Goal: Information Seeking & Learning: Learn about a topic

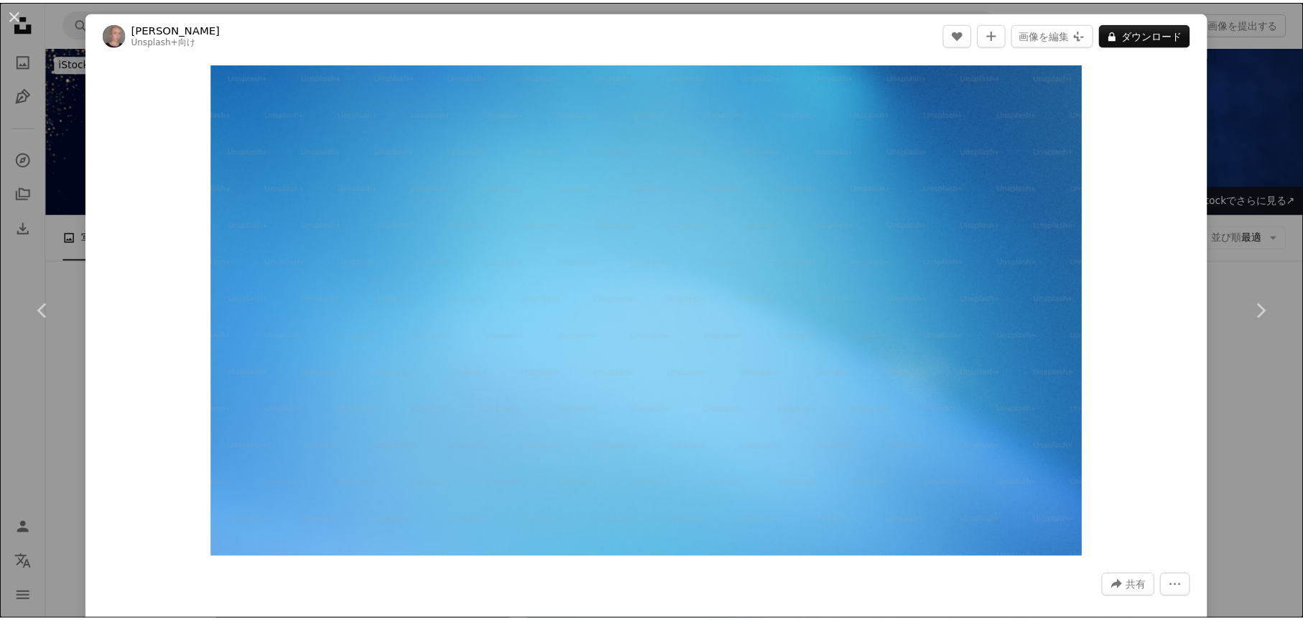
scroll to position [10520, 0]
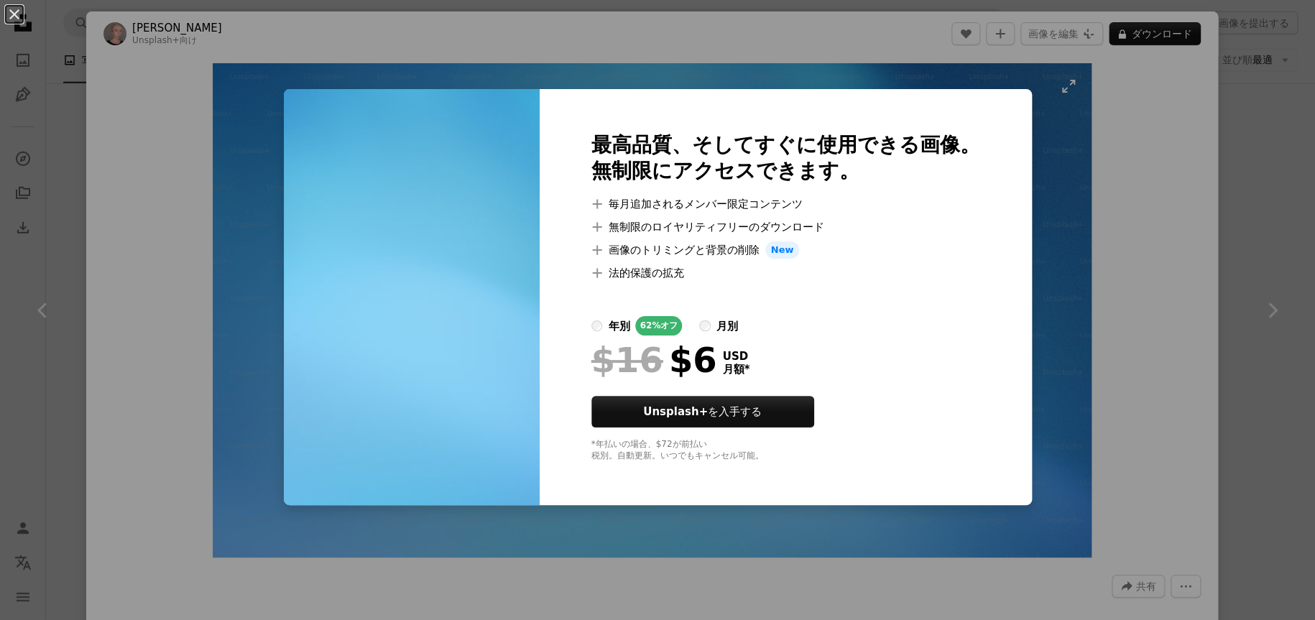
drag, startPoint x: 961, startPoint y: 180, endPoint x: 697, endPoint y: 236, distance: 270.3
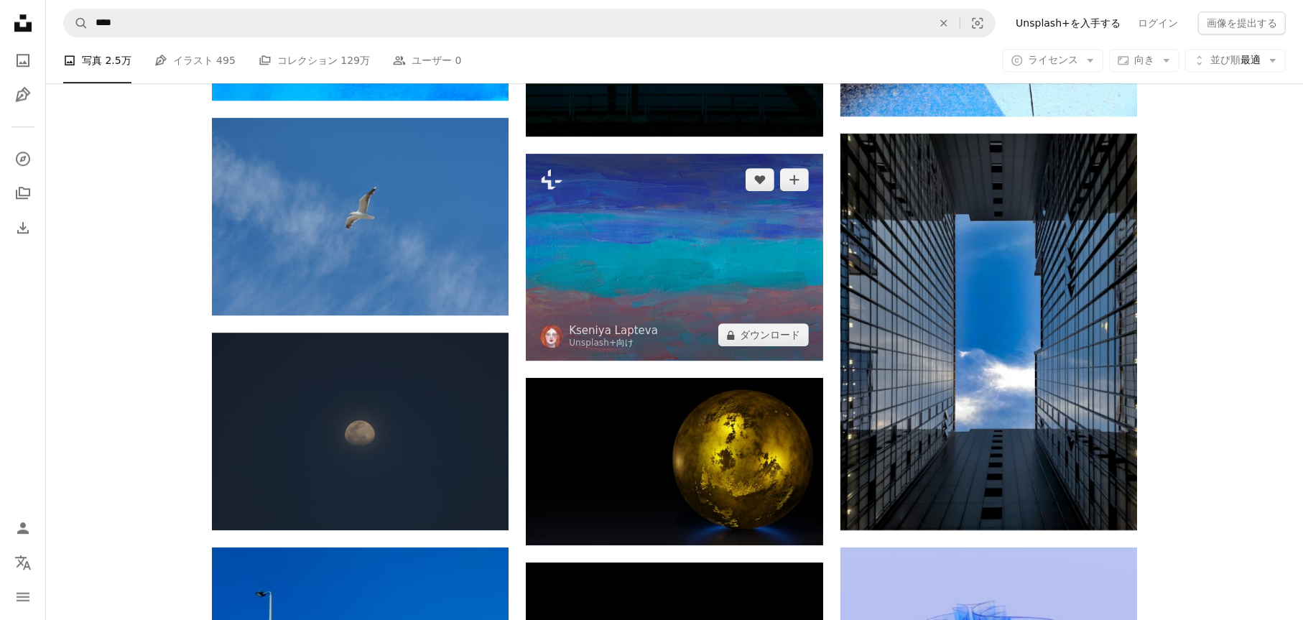
scroll to position [21657, 0]
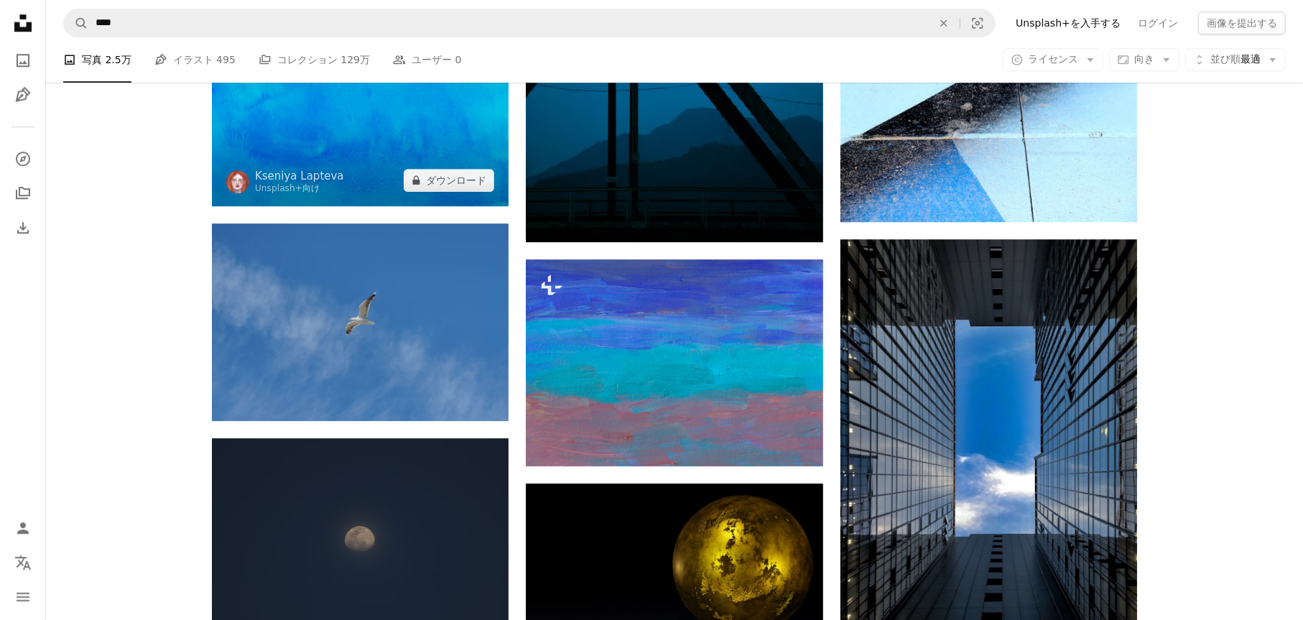
click at [424, 157] on img at bounding box center [360, 104] width 297 height 203
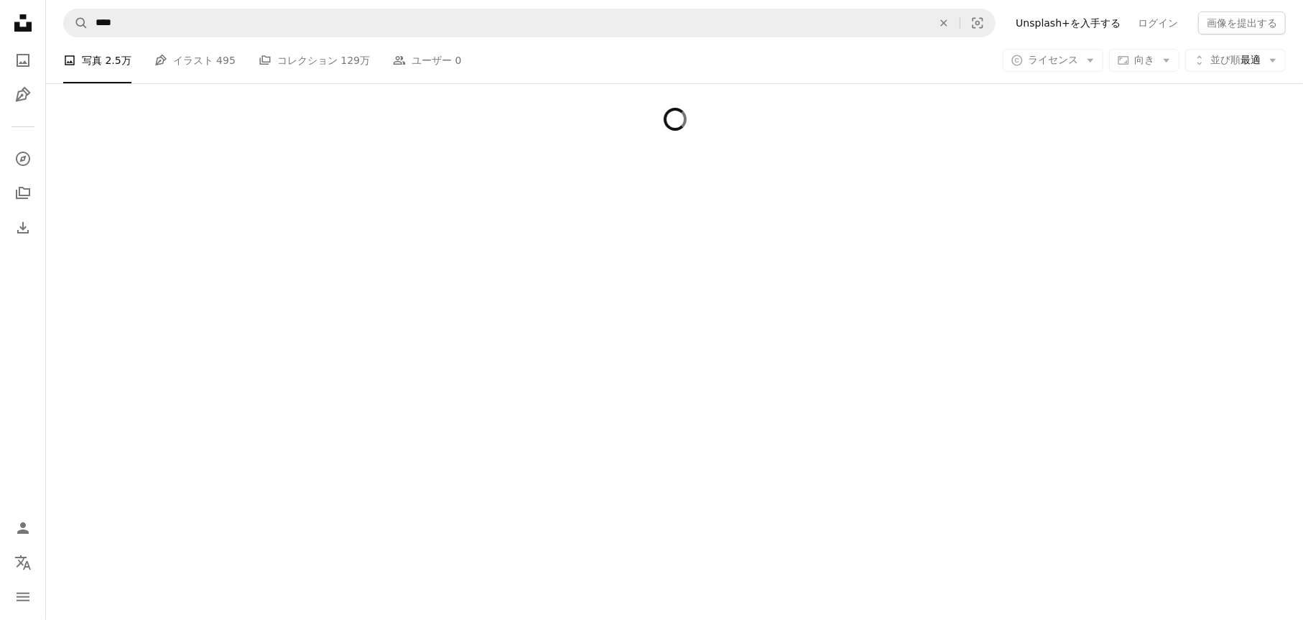
scroll to position [27321, 0]
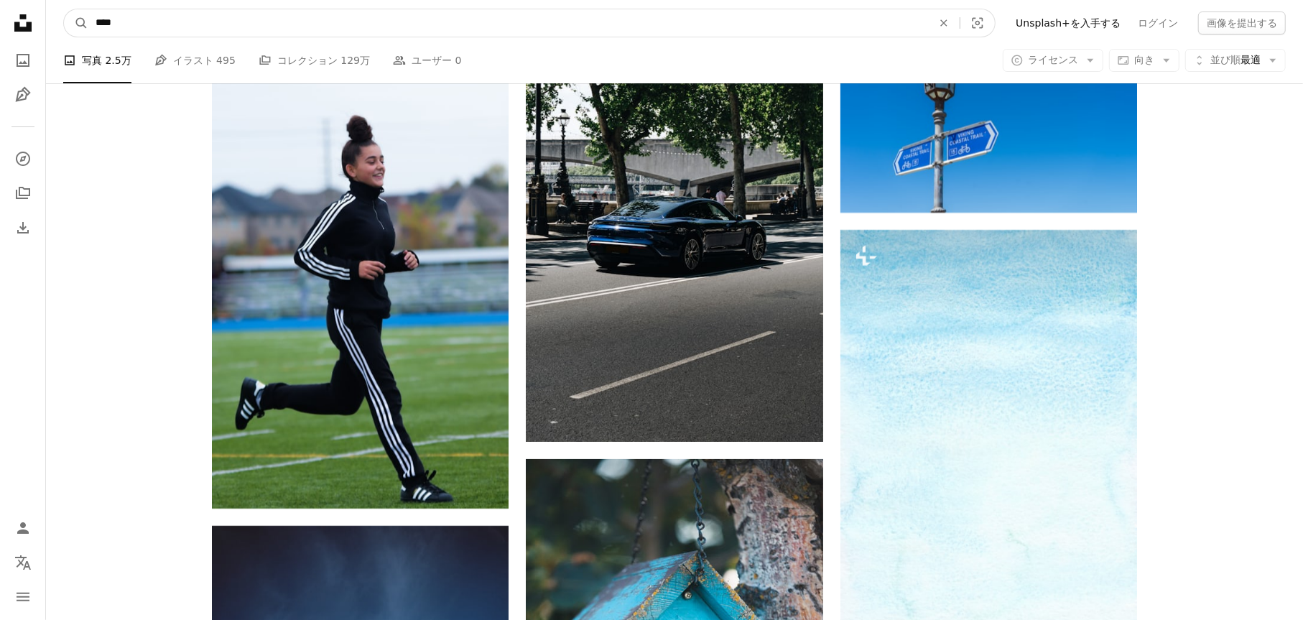
click at [138, 24] on input "****" at bounding box center [508, 22] width 840 height 27
drag, startPoint x: 129, startPoint y: 21, endPoint x: 770, endPoint y: 13, distance: 641.7
click at [596, 14] on input "****" at bounding box center [508, 22] width 840 height 27
type input "********"
click button "A magnifying glass" at bounding box center [76, 22] width 24 height 27
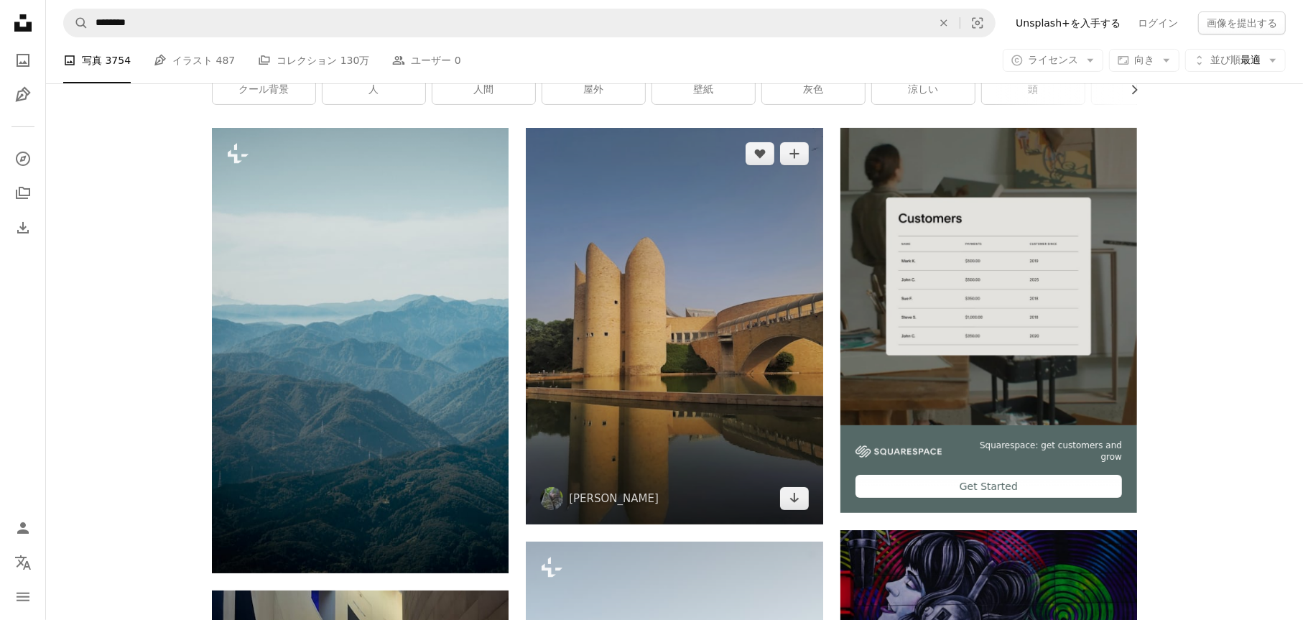
scroll to position [144, 0]
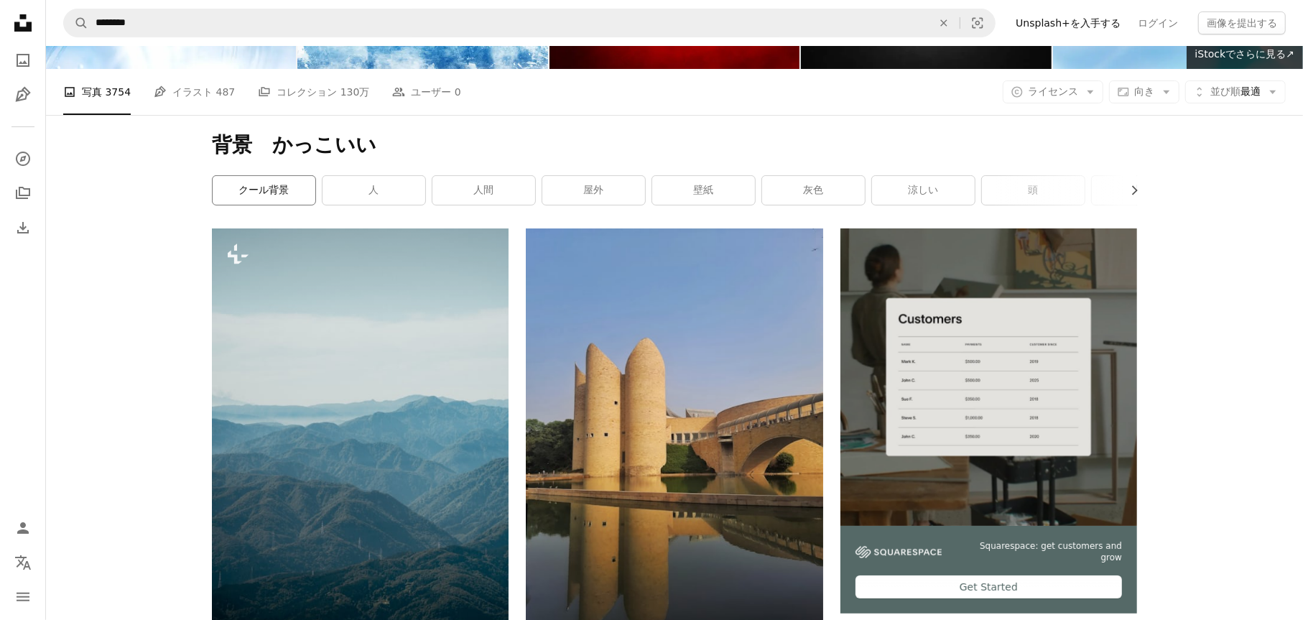
click at [295, 200] on link "クール背景" at bounding box center [264, 190] width 103 height 29
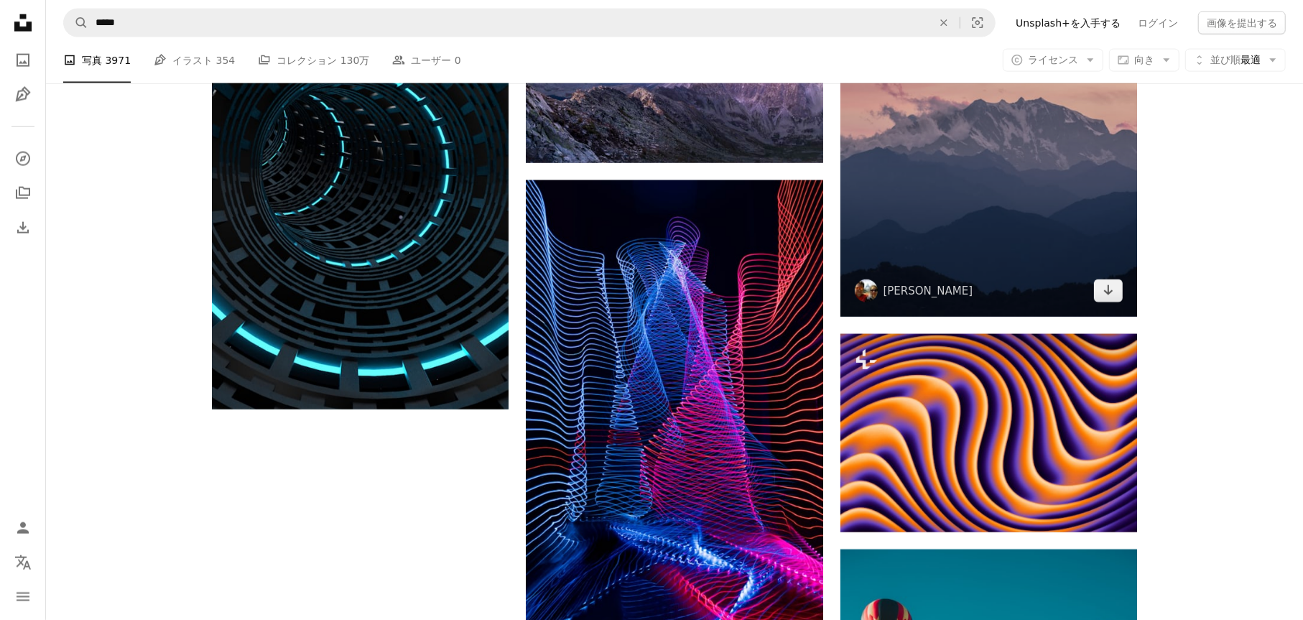
scroll to position [2156, 0]
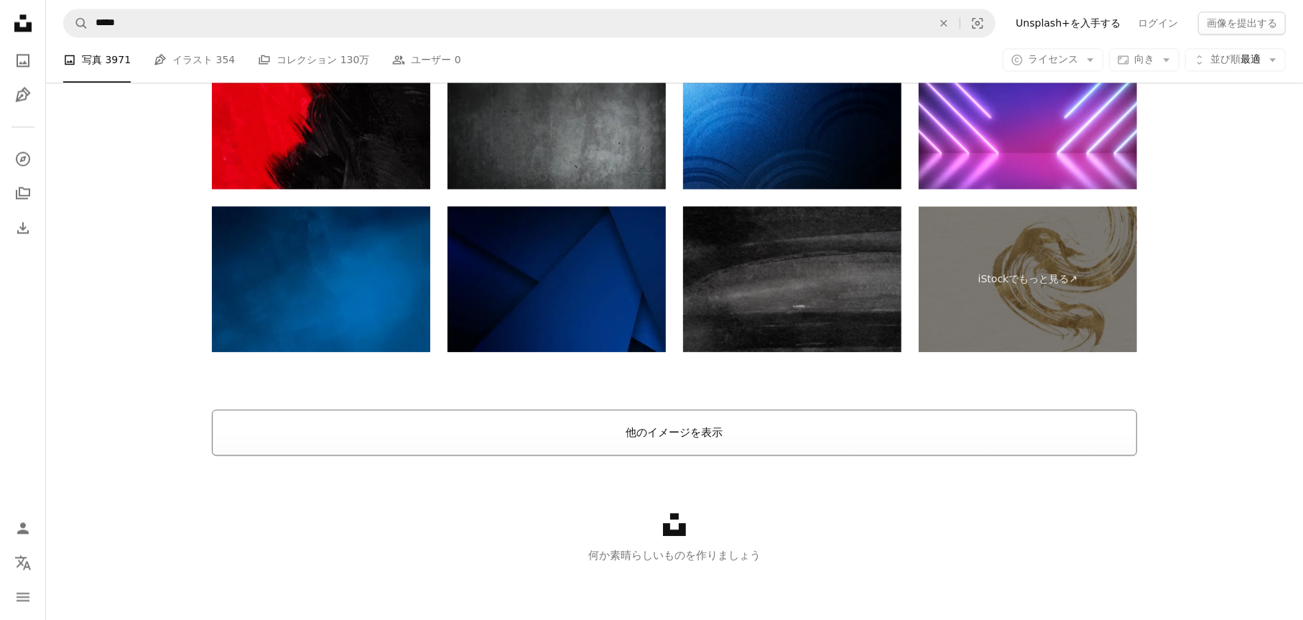
click at [682, 440] on button "他のイメージを表示" at bounding box center [675, 433] width 926 height 46
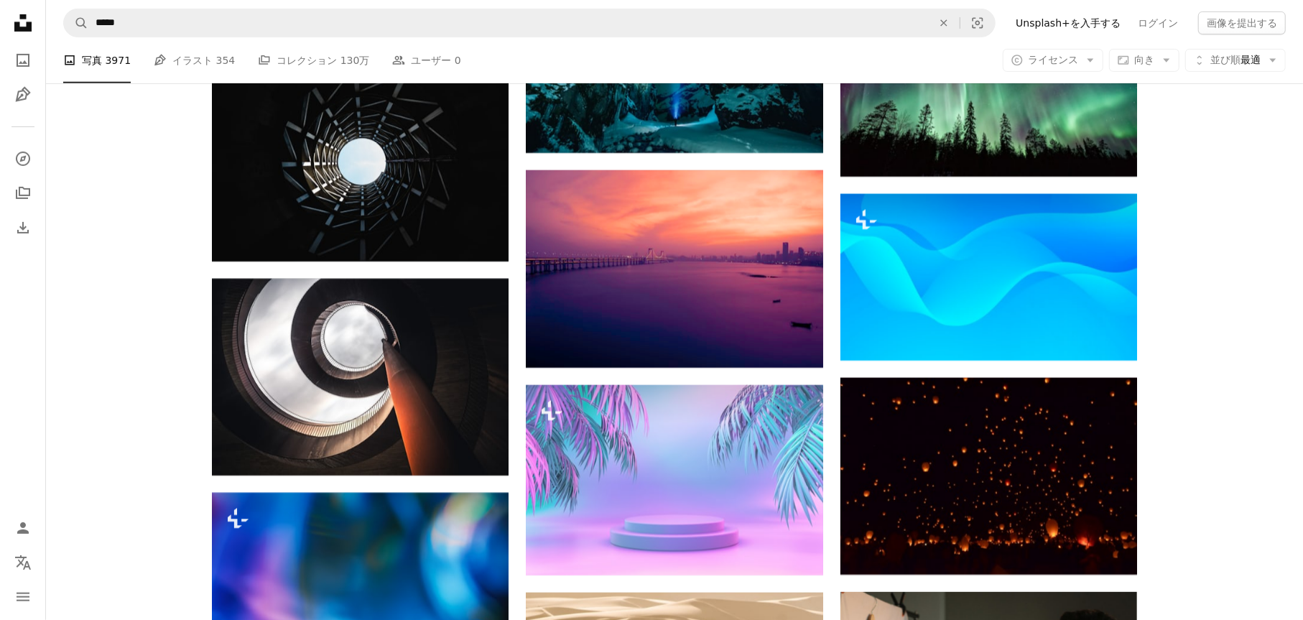
scroll to position [5151, 0]
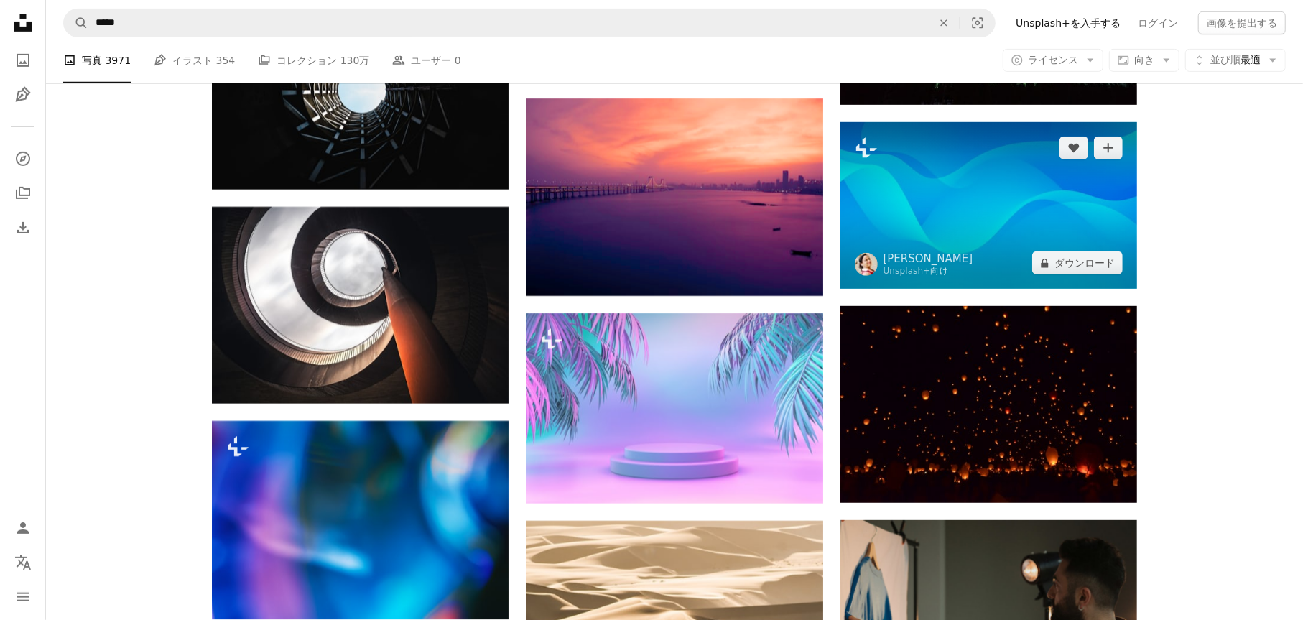
click at [959, 213] on img at bounding box center [989, 205] width 297 height 167
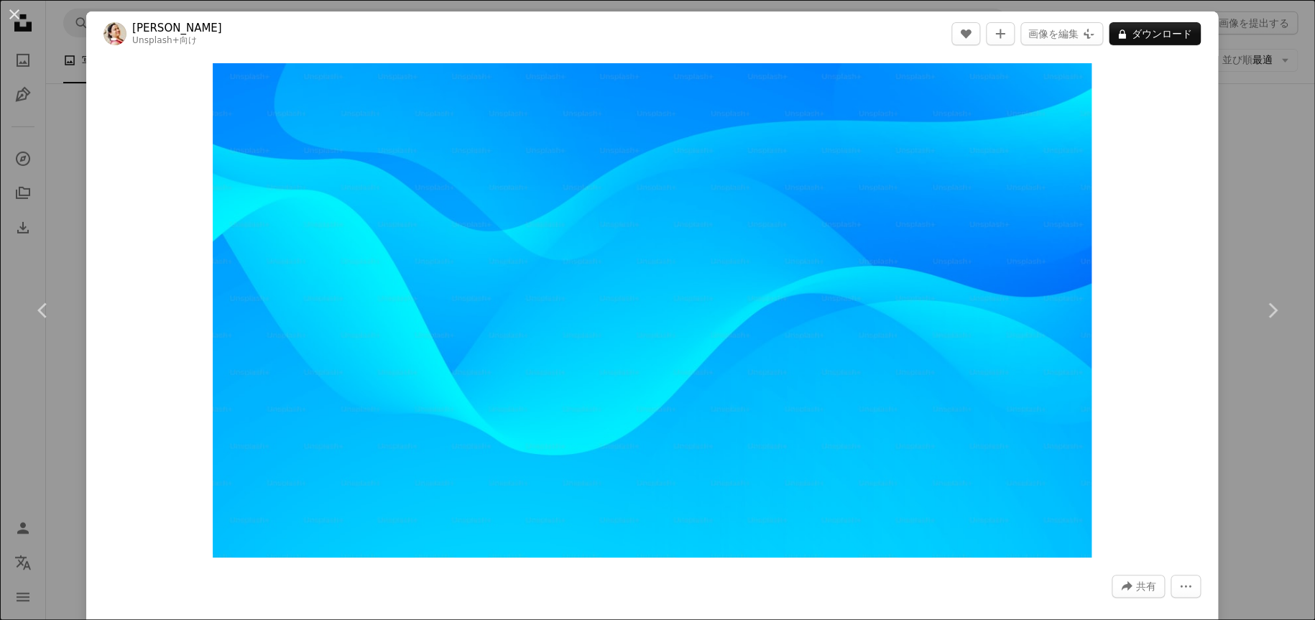
drag, startPoint x: 835, startPoint y: 288, endPoint x: 808, endPoint y: 292, distance: 26.8
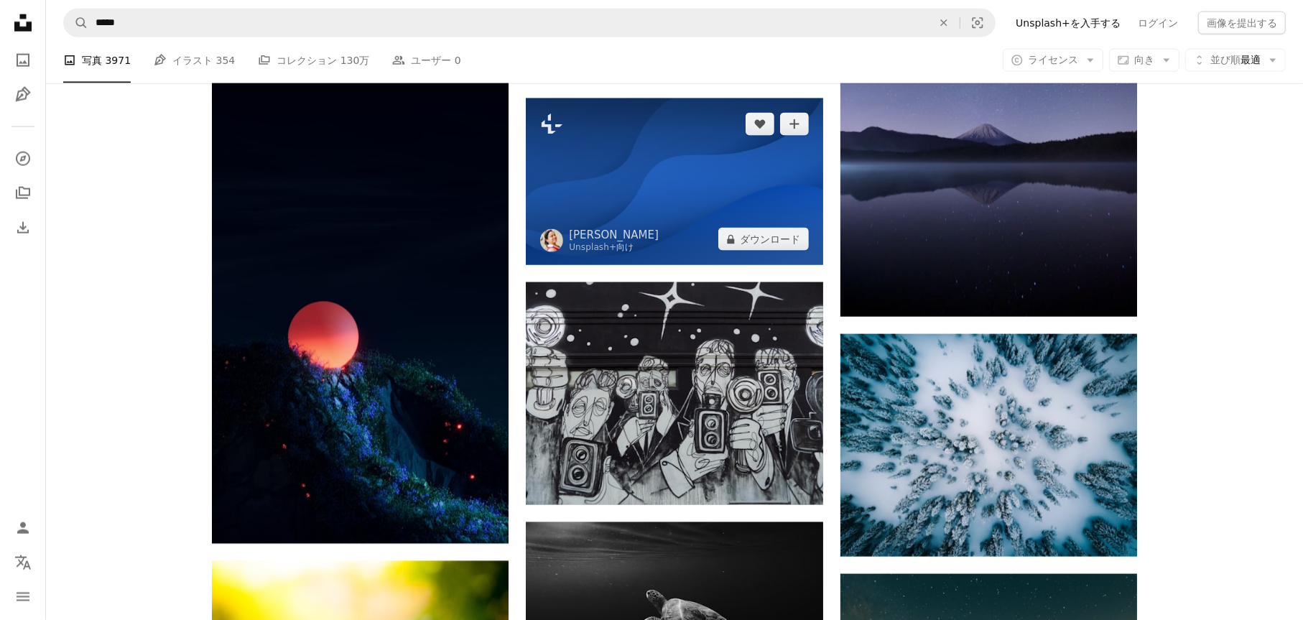
scroll to position [6014, 0]
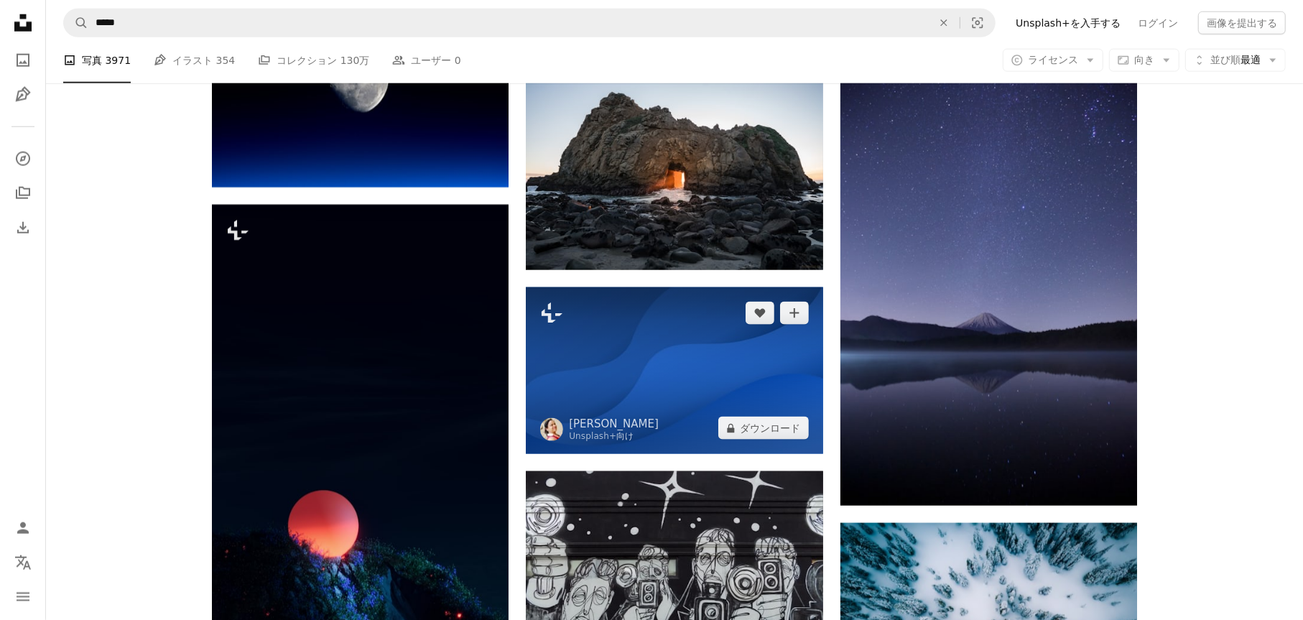
click at [668, 347] on img at bounding box center [674, 370] width 297 height 167
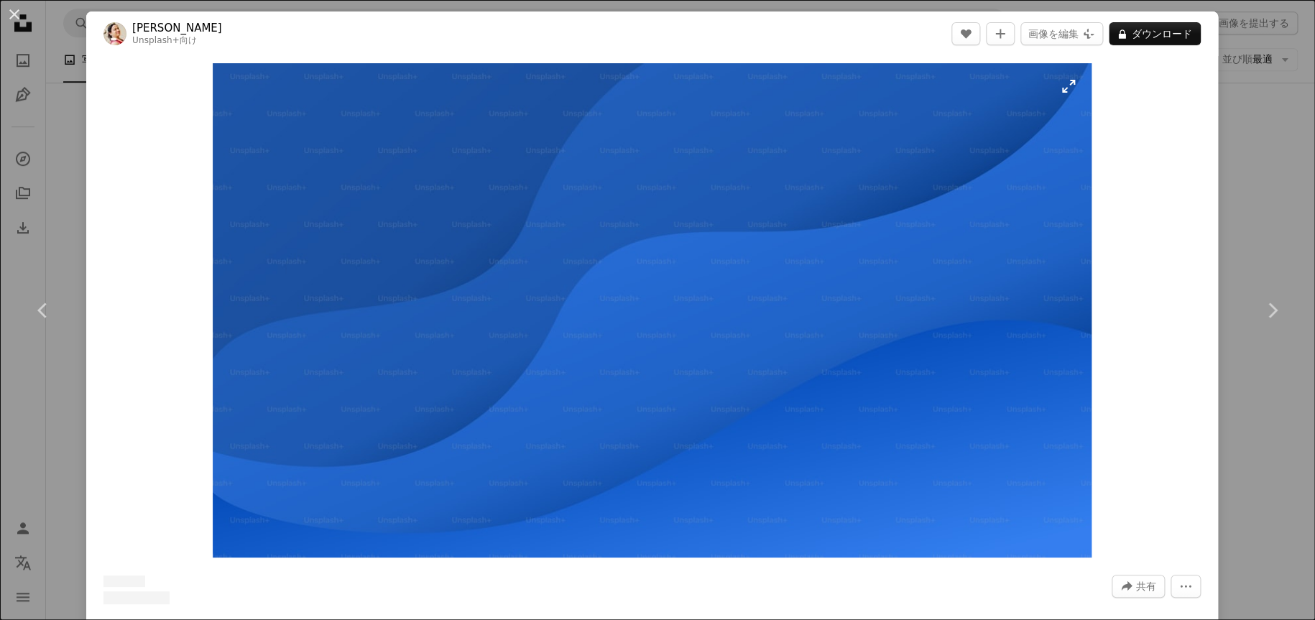
drag, startPoint x: 703, startPoint y: 338, endPoint x: 688, endPoint y: 342, distance: 16.4
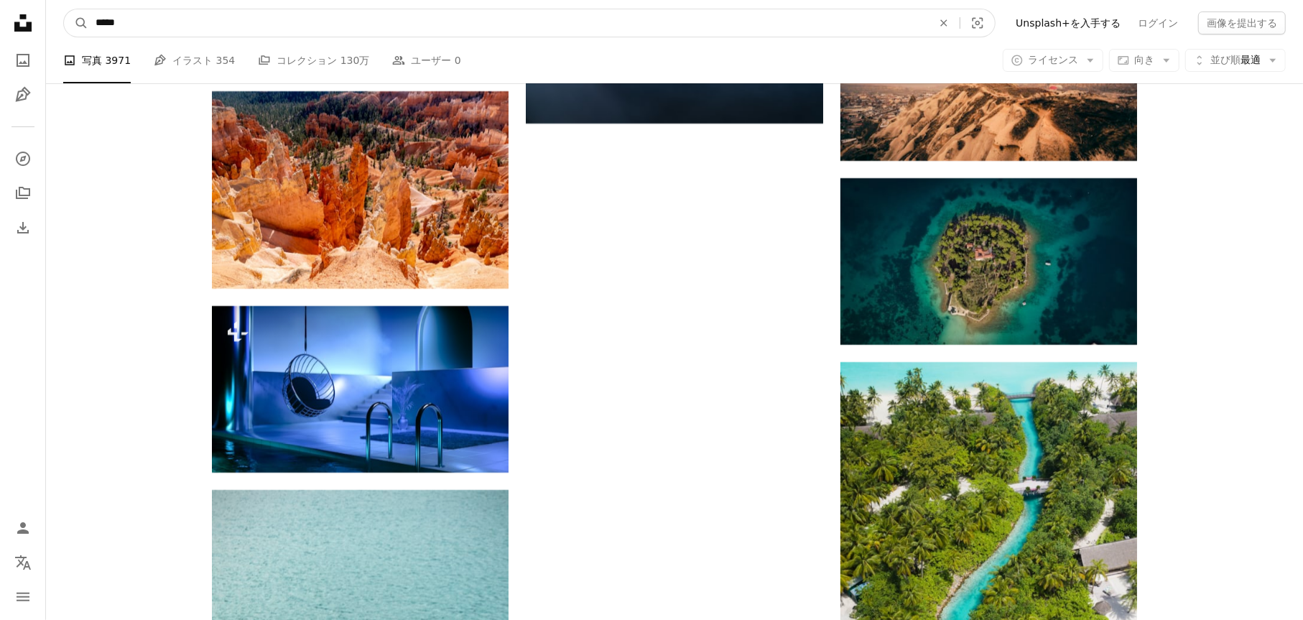
scroll to position [28436, 0]
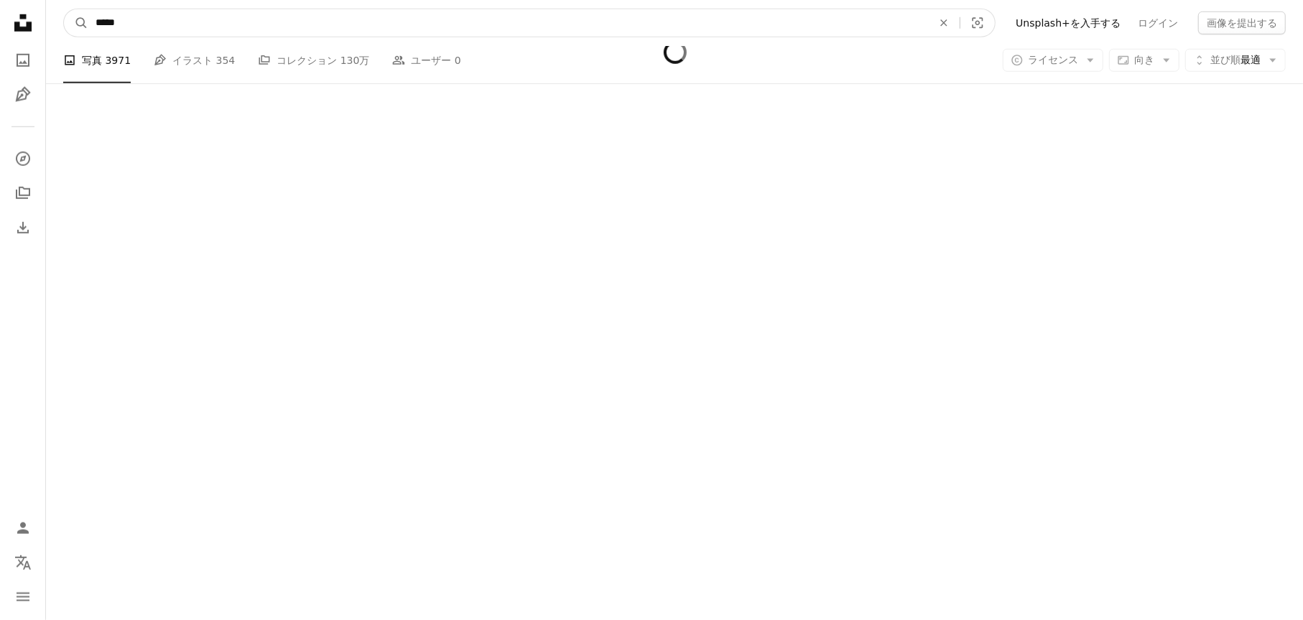
drag, startPoint x: 165, startPoint y: 14, endPoint x: 1288, endPoint y: 259, distance: 1150.2
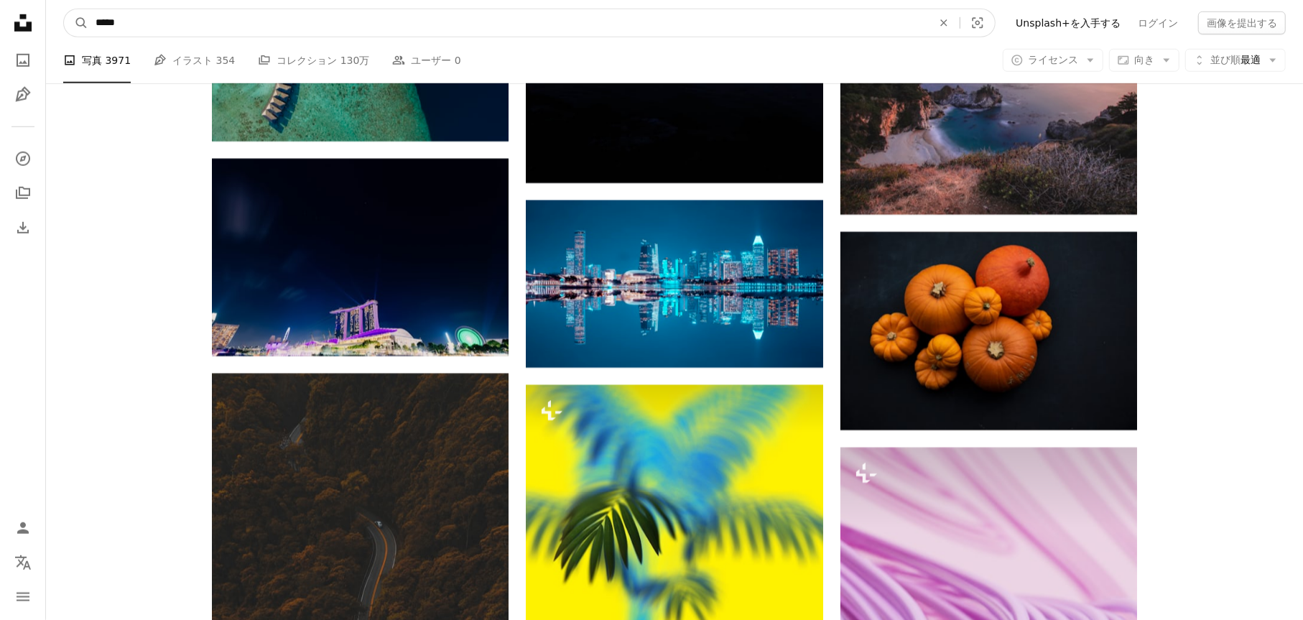
type input "*****"
click button "A magnifying glass" at bounding box center [76, 22] width 24 height 27
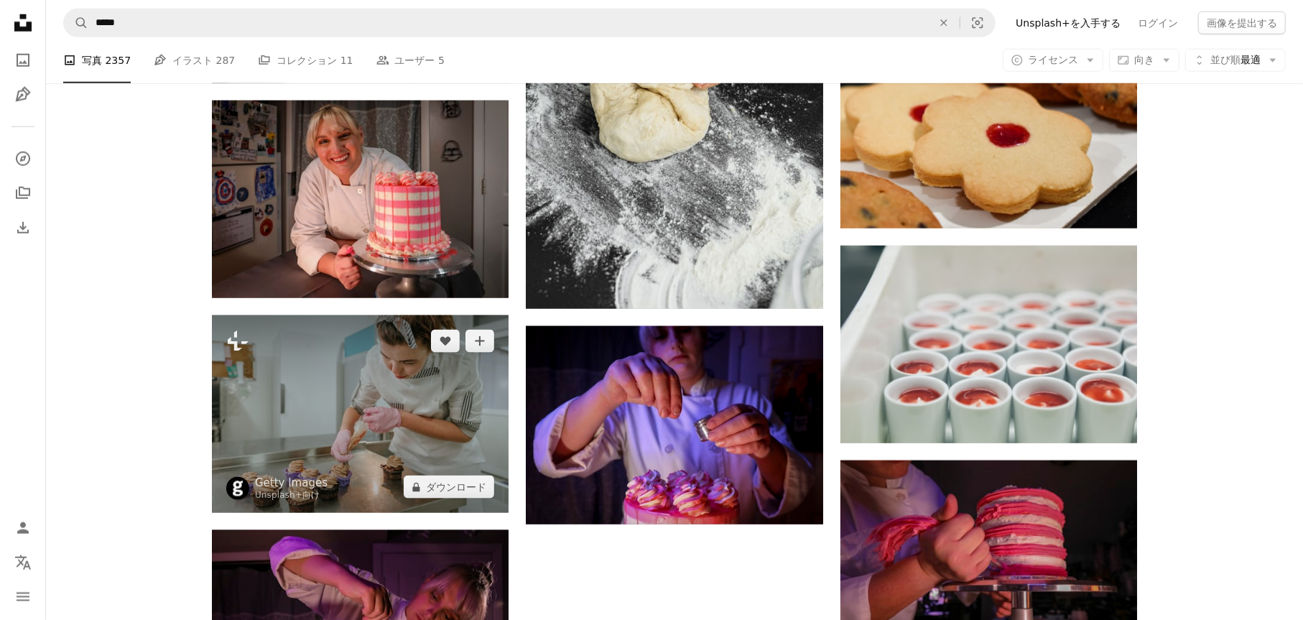
scroll to position [1437, 0]
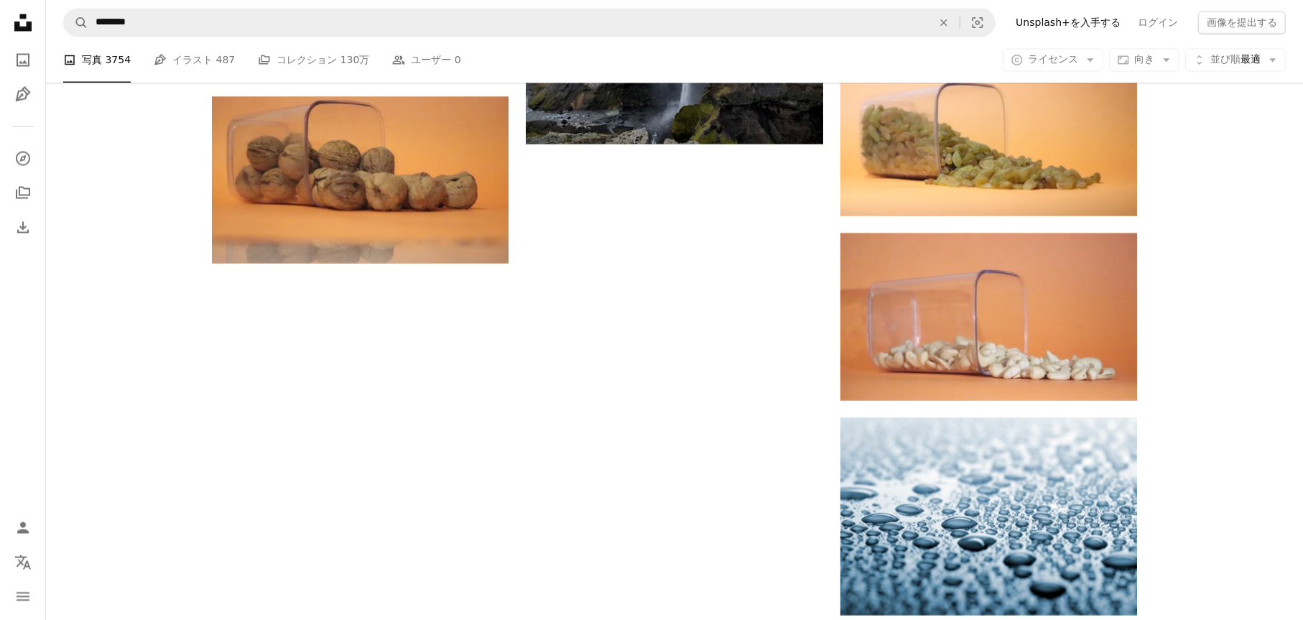
scroll to position [2937, 0]
